Goal: Information Seeking & Learning: Stay updated

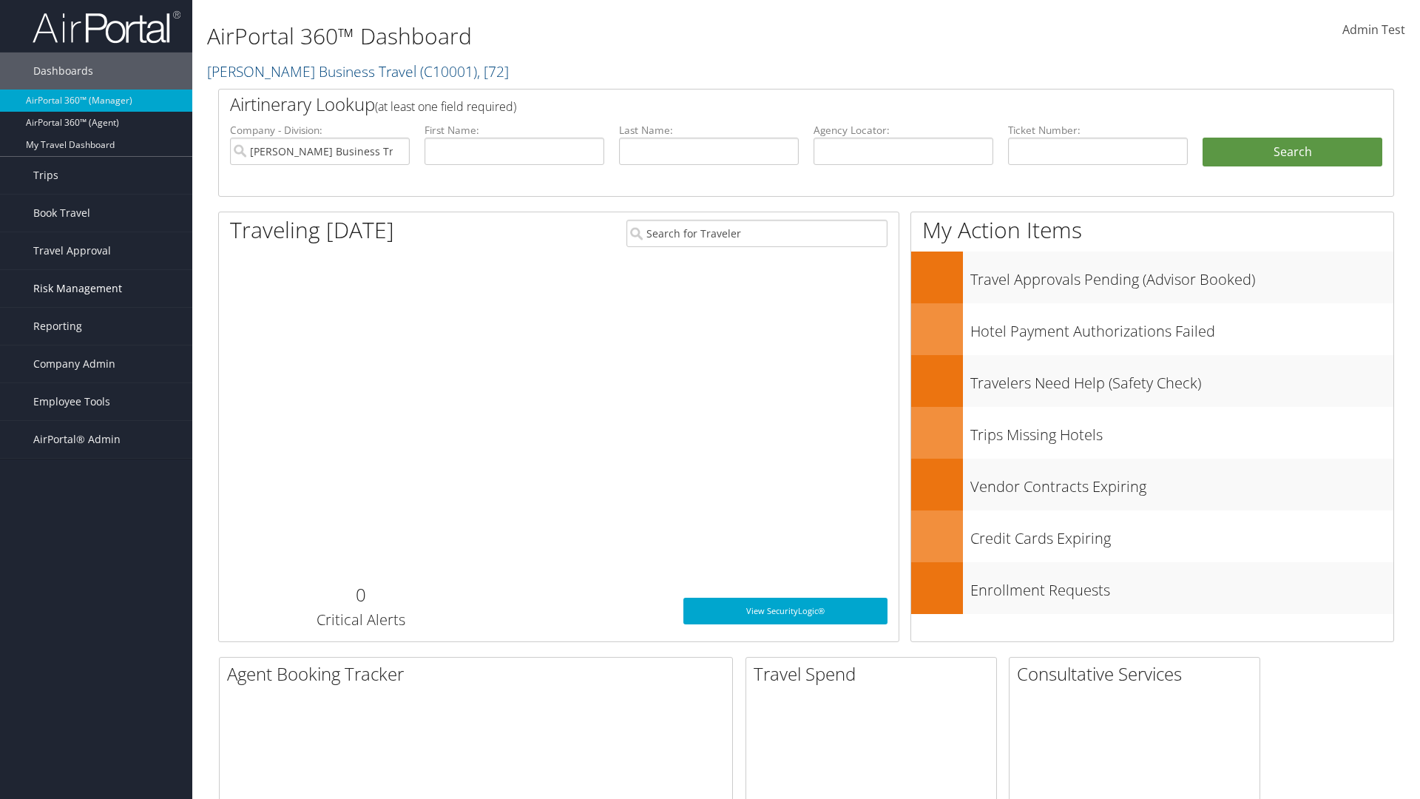
click at [96, 288] on span "Risk Management" at bounding box center [77, 288] width 89 height 37
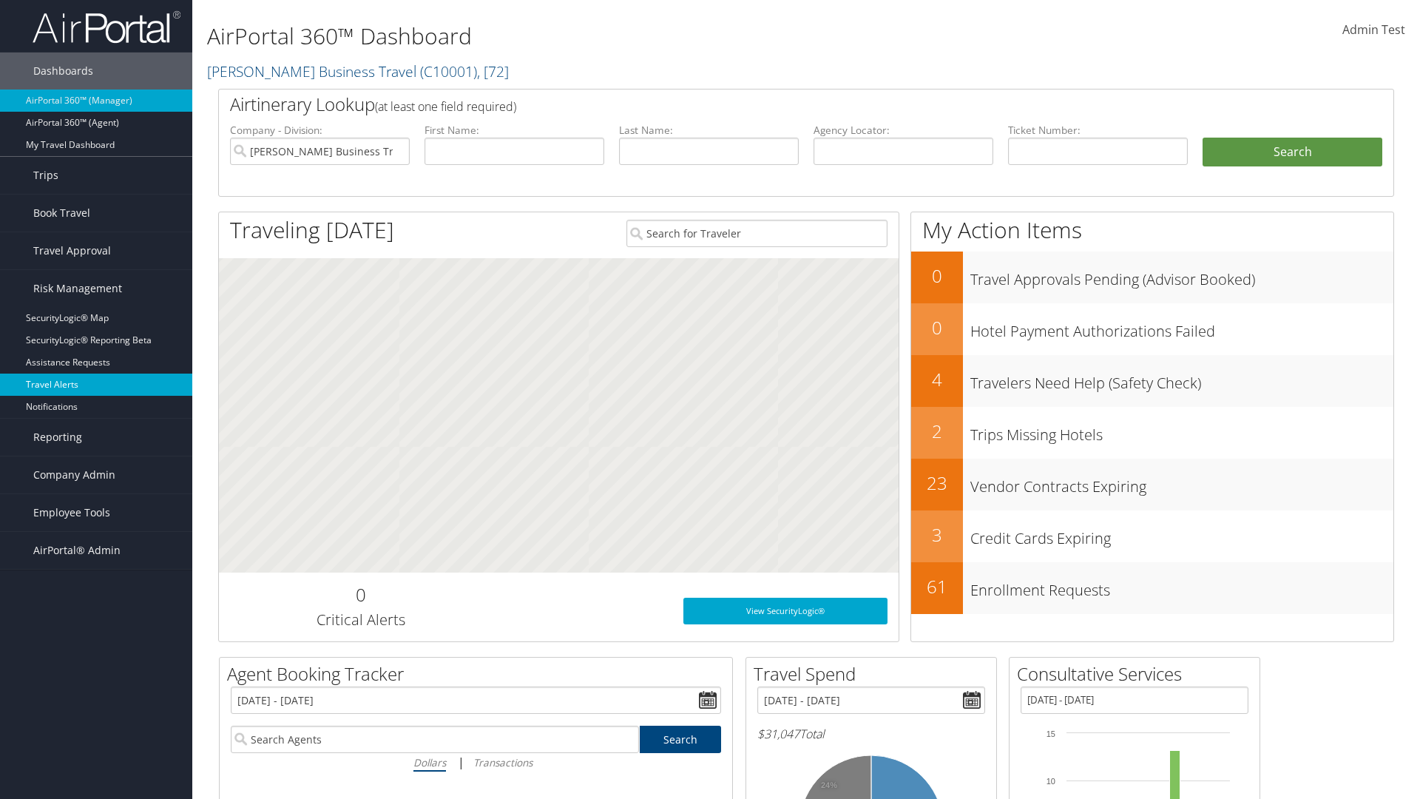
click at [96, 385] on link "Travel Alerts" at bounding box center [96, 384] width 192 height 22
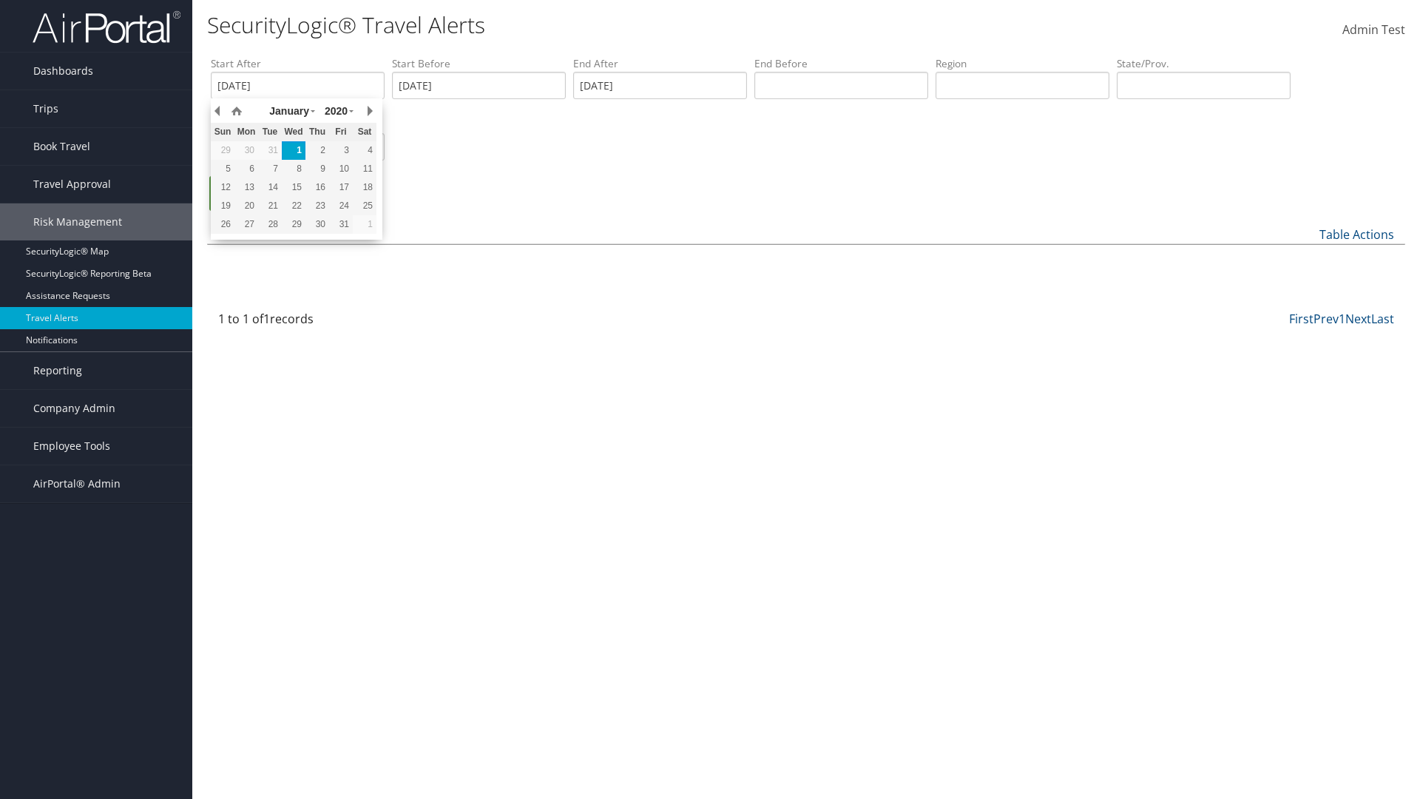
type input "[DATE]"
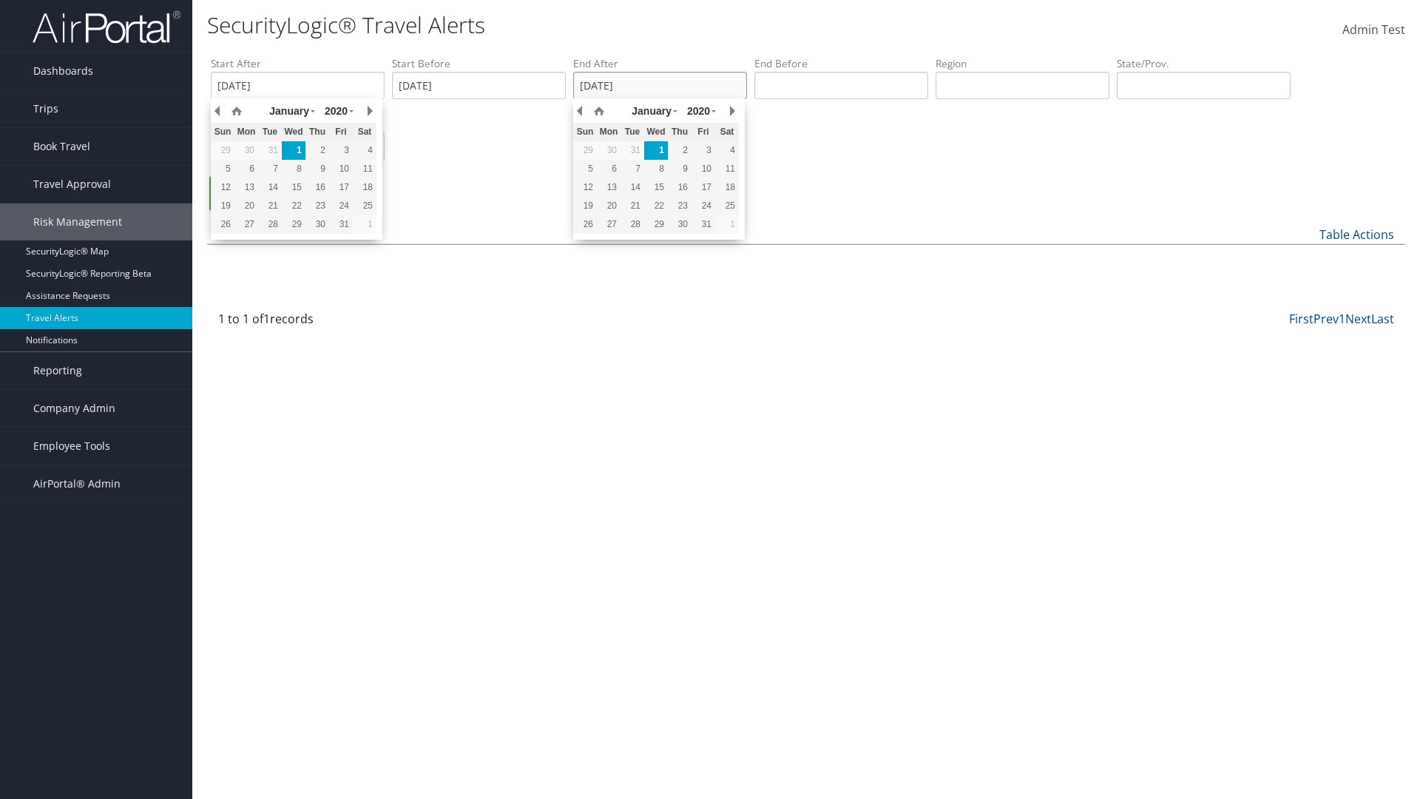
type input "[DATE]"
type input "[GEOGRAPHIC_DATA]"
click at [813, 200] on ul "Search" at bounding box center [813, 201] width 1205 height 50
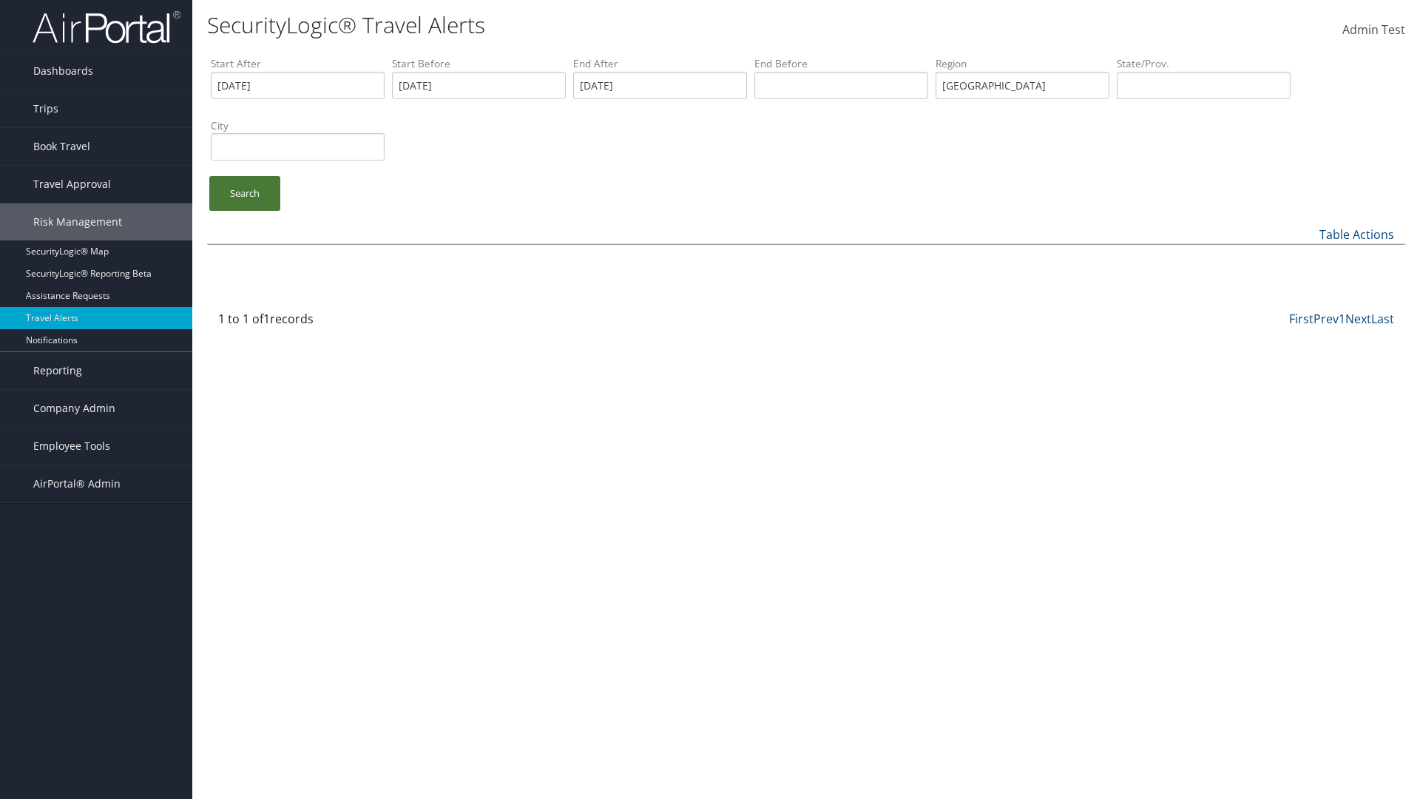
click at [245, 193] on link "Search" at bounding box center [244, 193] width 71 height 35
